Goal: Transaction & Acquisition: Download file/media

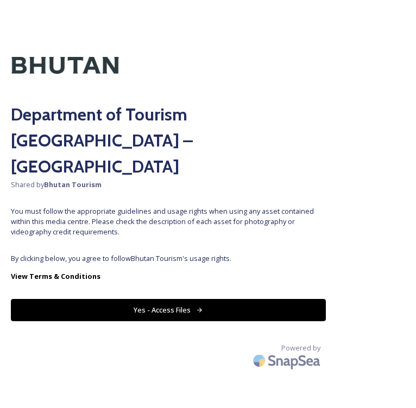
click at [191, 300] on button "Yes - Access Files" at bounding box center [168, 310] width 315 height 22
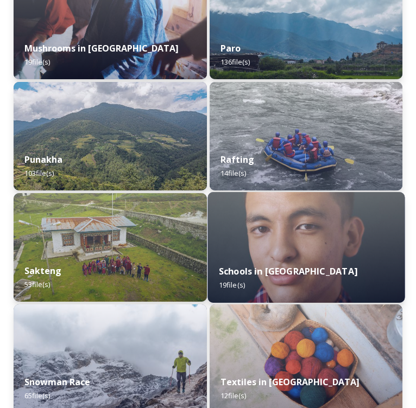
scroll to position [1494, 0]
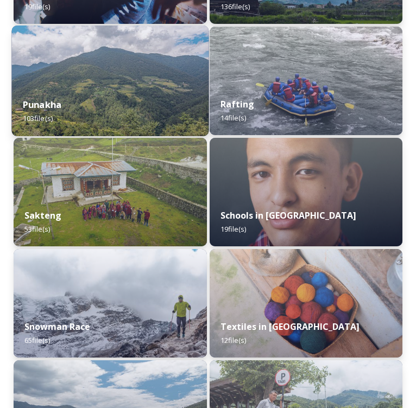
click at [143, 89] on div "Punakha 103 file(s)" at bounding box center [109, 111] width 197 height 49
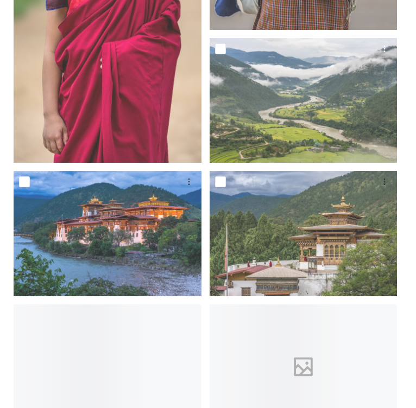
scroll to position [1401, 0]
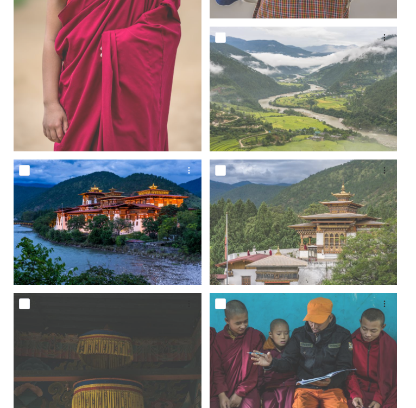
click at [144, 211] on img at bounding box center [108, 222] width 188 height 125
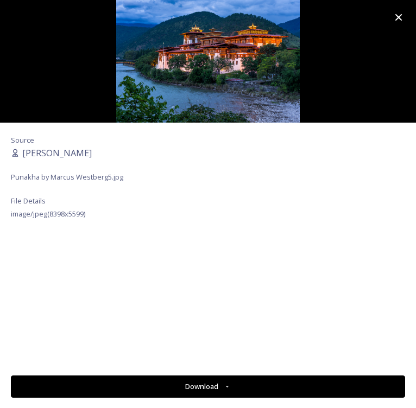
click at [196, 384] on button "Download" at bounding box center [208, 387] width 394 height 22
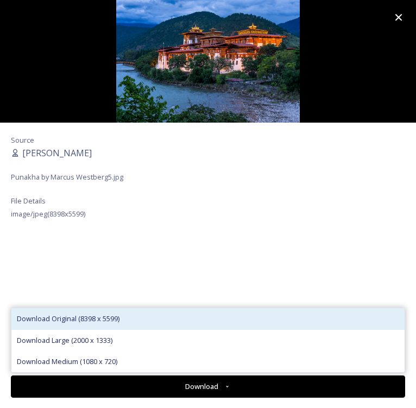
click at [127, 324] on div "Download Original (8398 x 5599)" at bounding box center [207, 319] width 393 height 21
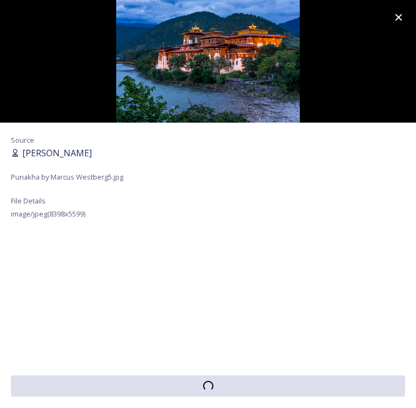
click at [266, 155] on div "[PERSON_NAME]" at bounding box center [208, 153] width 394 height 13
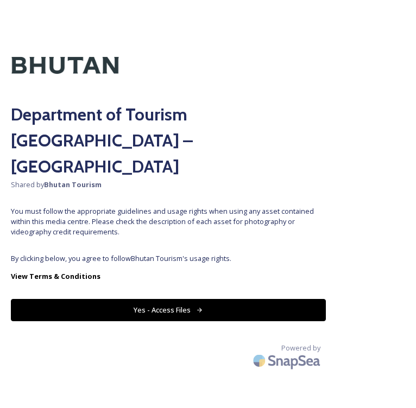
click at [193, 299] on button "Yes - Access Files" at bounding box center [168, 310] width 315 height 22
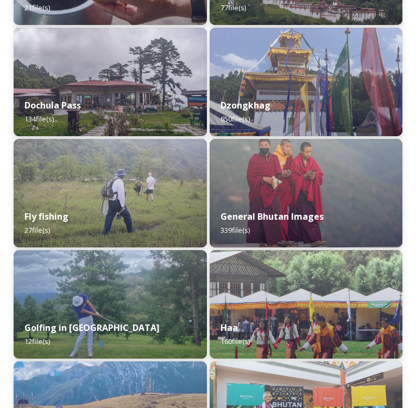
scroll to position [602, 0]
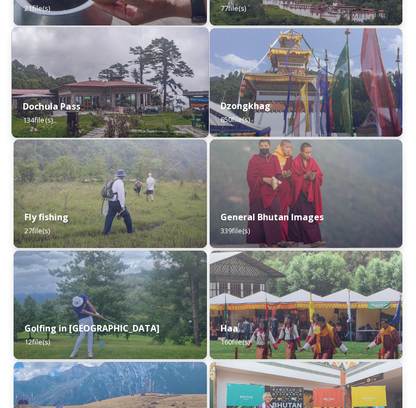
click at [124, 86] on img at bounding box center [109, 82] width 197 height 111
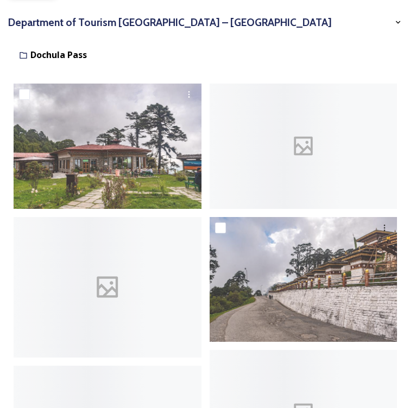
scroll to position [146, 0]
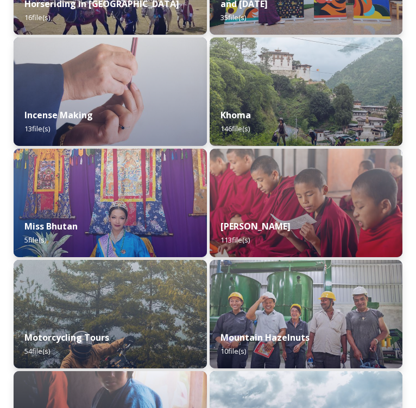
scroll to position [1033, 0]
